Goal: Information Seeking & Learning: Learn about a topic

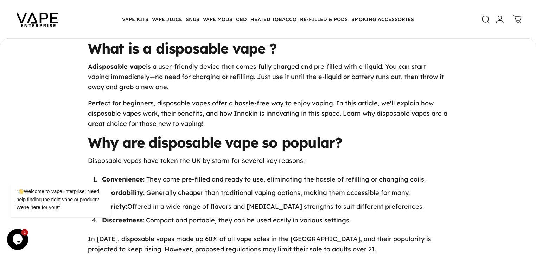
scroll to position [461, 0]
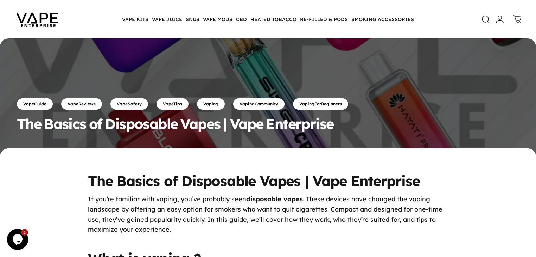
scroll to position [113, 0]
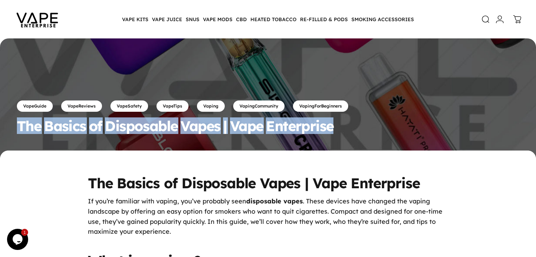
drag, startPoint x: 63, startPoint y: 169, endPoint x: 345, endPoint y: 169, distance: 281.2
click at [345, 151] on div "VapeGuide VapeReviews VapeSafety VapeTips Vaping VapingCommunity VapingForBegin…" at bounding box center [268, 38] width 536 height 225
copy split-words "The Basics of Disposable Vapes | Vape Enterprise"
